Goal: Entertainment & Leisure: Consume media (video, audio)

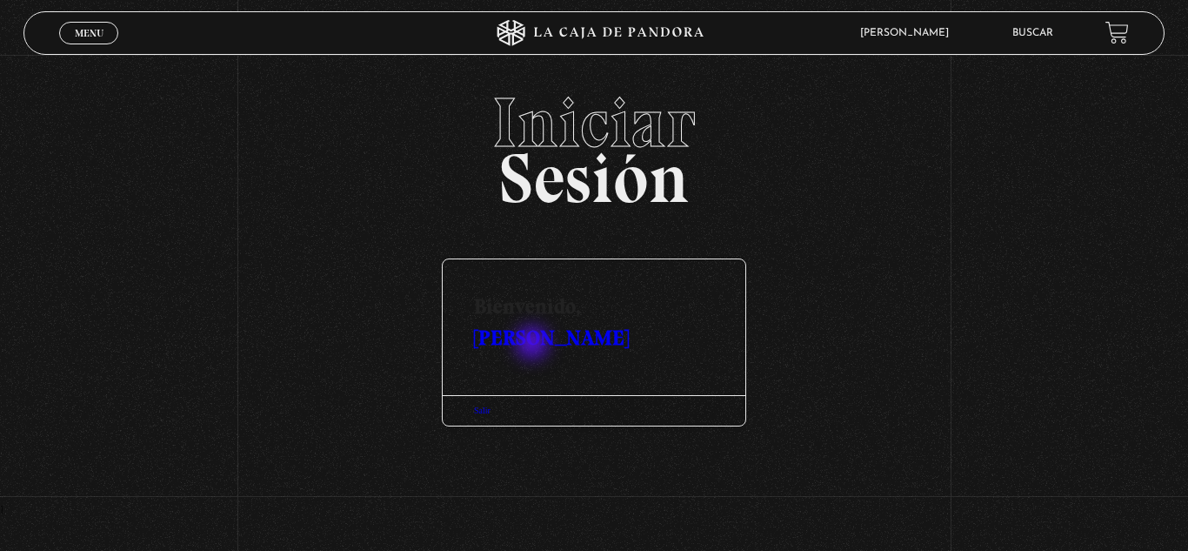
click at [534, 344] on h3 "Bienvenido, [PERSON_NAME]" at bounding box center [594, 306] width 303 height 94
click at [538, 344] on h3 "Bienvenido, [PERSON_NAME]" at bounding box center [594, 306] width 303 height 94
click at [629, 324] on link "[PERSON_NAME]" at bounding box center [551, 336] width 155 height 25
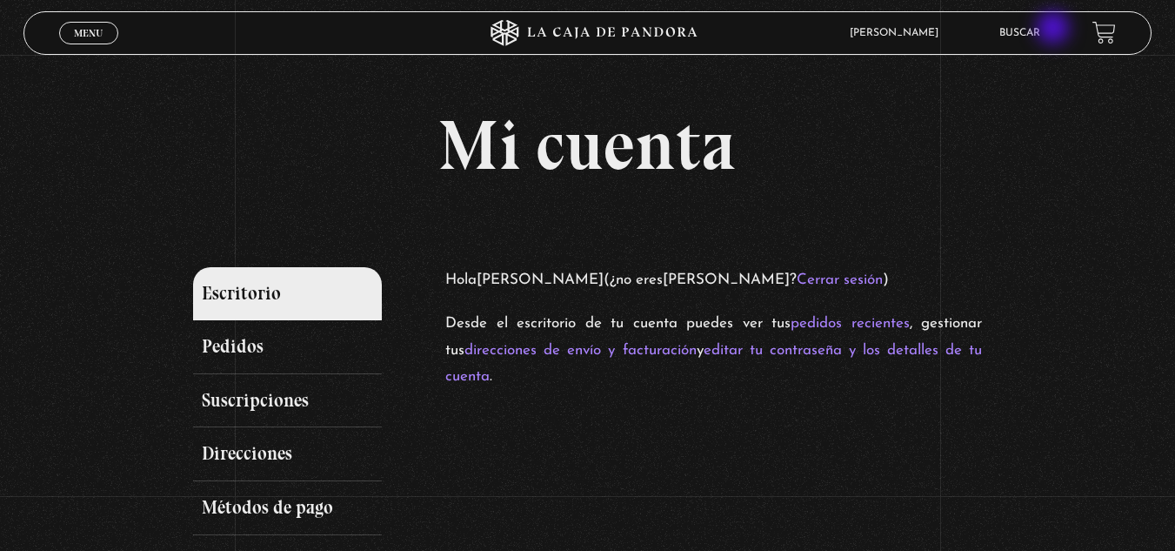
click at [1055, 30] on ul "Buscar" at bounding box center [1037, 32] width 76 height 27
click at [1028, 30] on link "Buscar" at bounding box center [1019, 33] width 41 height 10
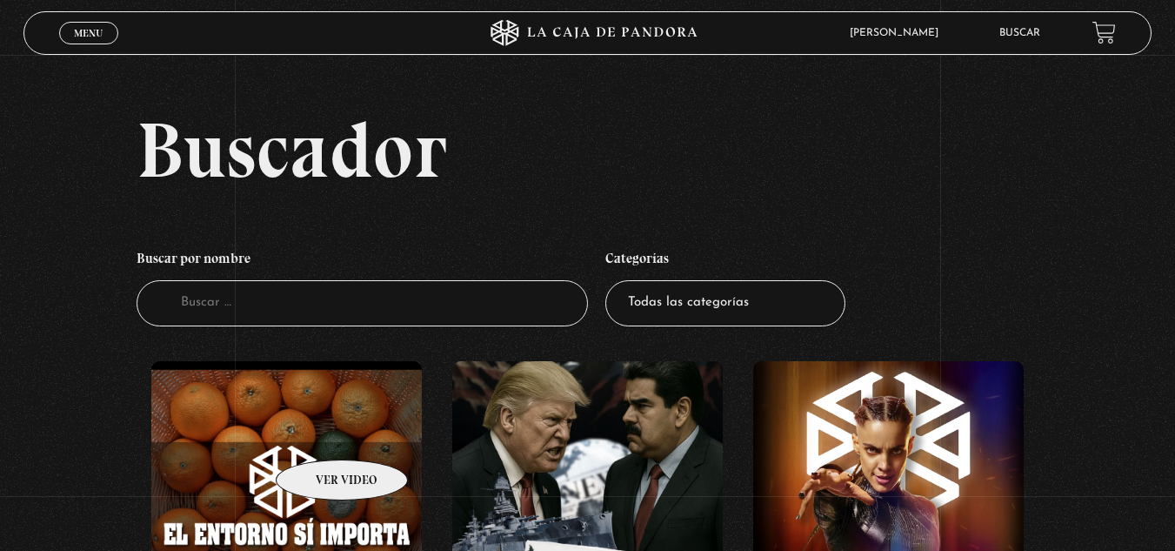
click at [319, 433] on figure at bounding box center [286, 496] width 271 height 271
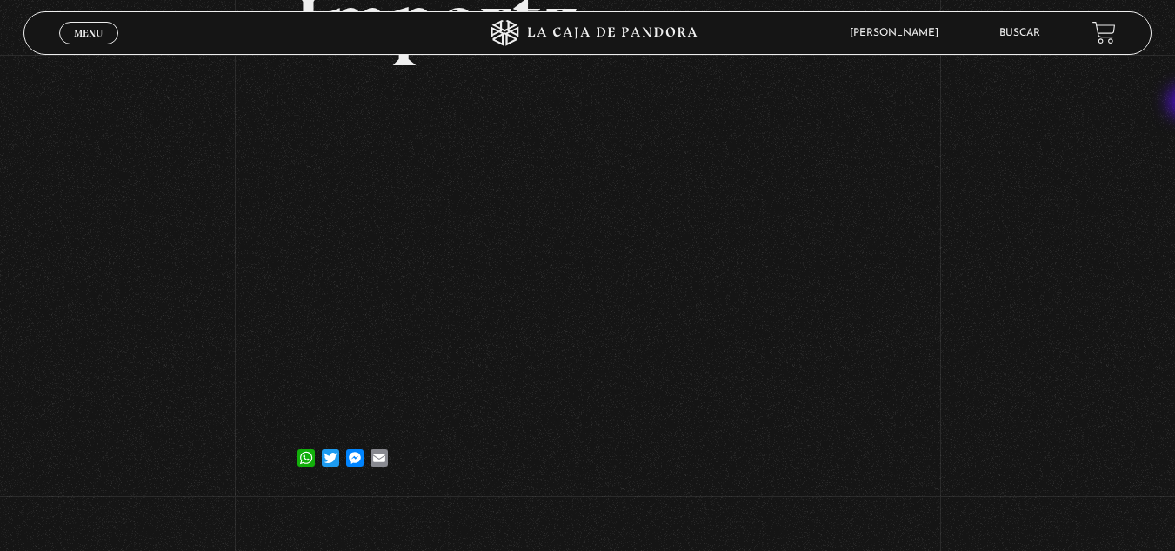
scroll to position [244, 0]
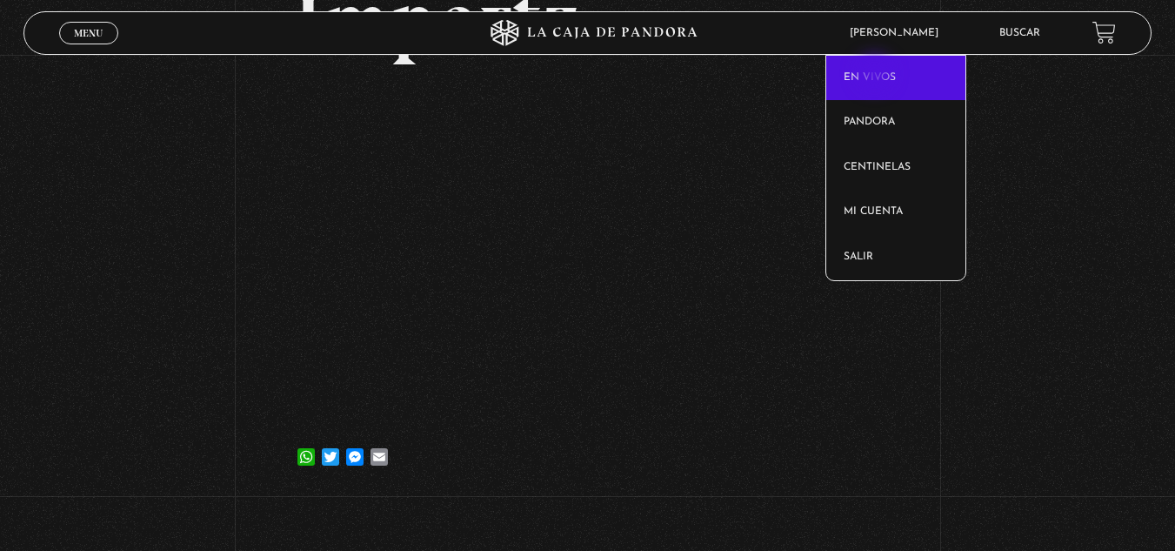
click at [877, 75] on link "En vivos" at bounding box center [895, 78] width 139 height 45
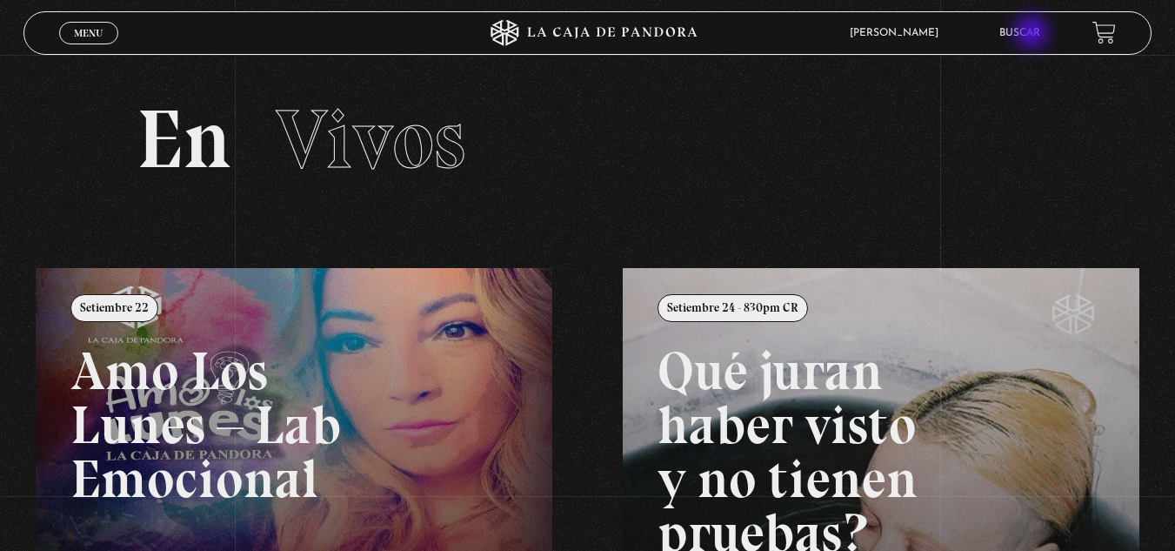
click at [1033, 34] on link "Buscar" at bounding box center [1019, 33] width 41 height 10
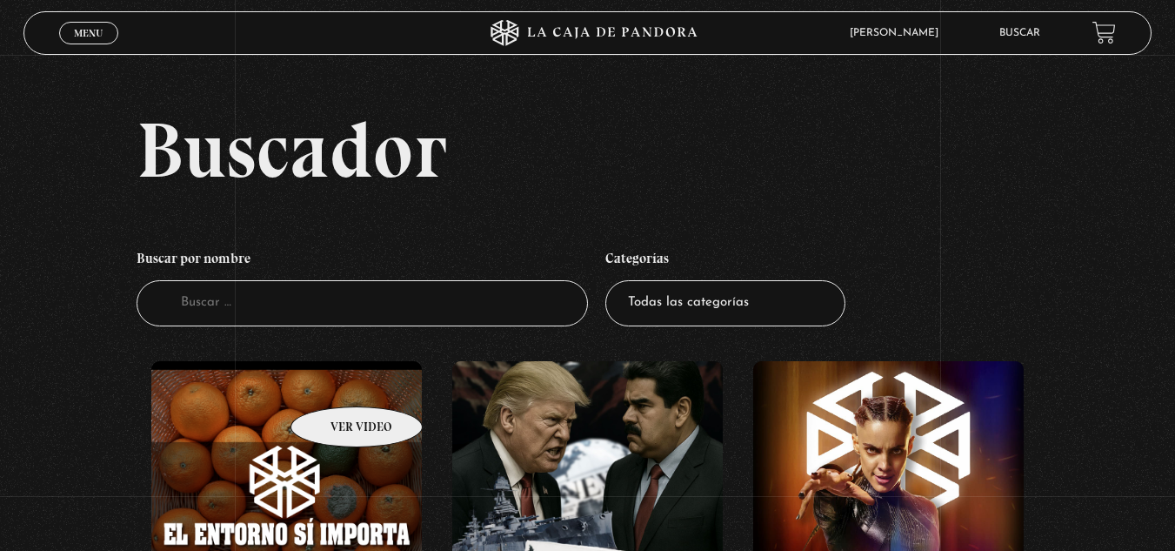
click at [334, 380] on figure at bounding box center [286, 496] width 271 height 271
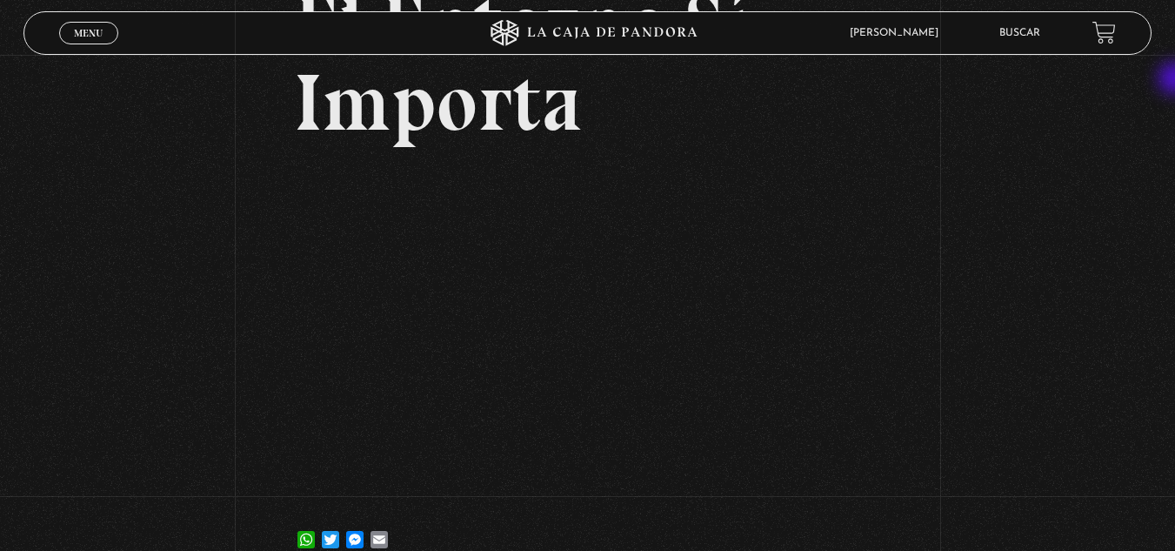
scroll to position [174, 0]
